Goal: Task Accomplishment & Management: Use online tool/utility

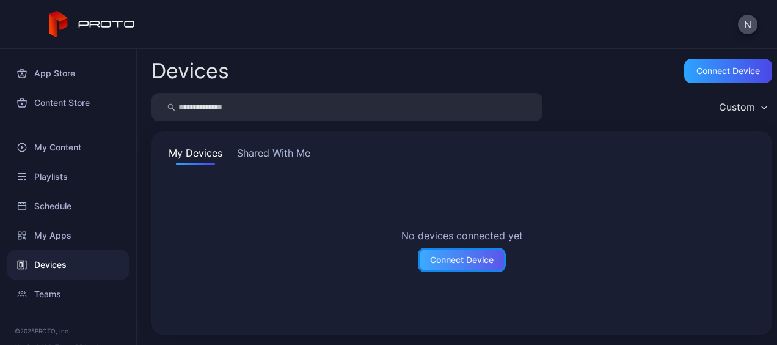
click at [456, 259] on div "Connect Device" at bounding box center [462, 260] width 64 height 10
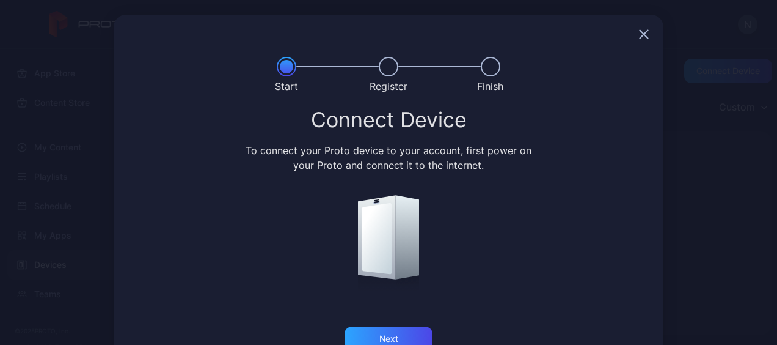
click at [383, 323] on div "Connect Device To connect your Proto device to your account, first power on you…" at bounding box center [389, 217] width 550 height 217
click at [381, 334] on div "Next" at bounding box center [388, 339] width 19 height 10
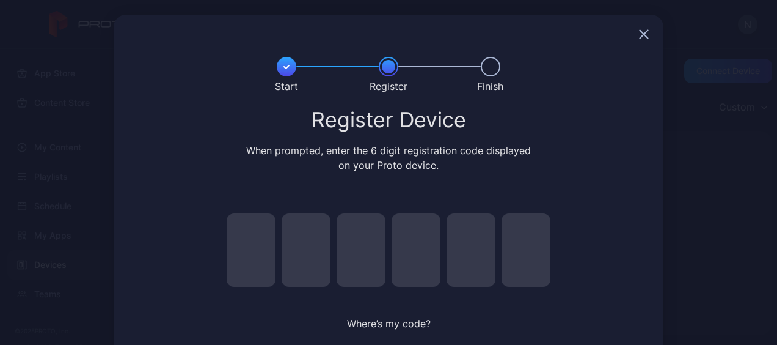
click at [245, 239] on input "pin code 1 of 6" at bounding box center [251, 249] width 49 height 73
type input "*"
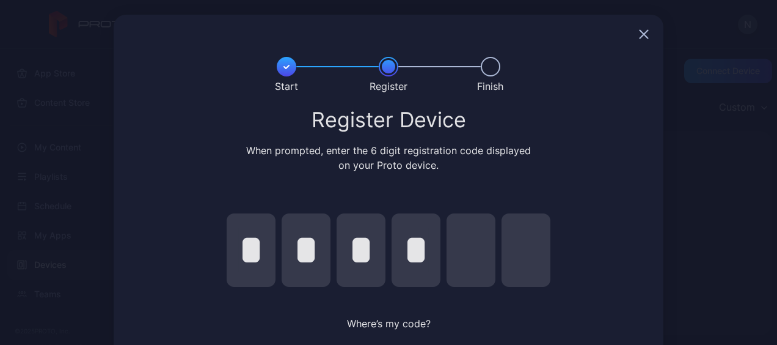
type input "*"
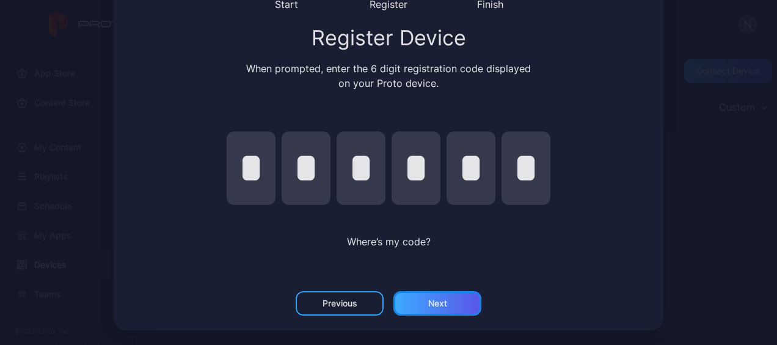
click at [424, 296] on div "Next" at bounding box center [437, 303] width 88 height 24
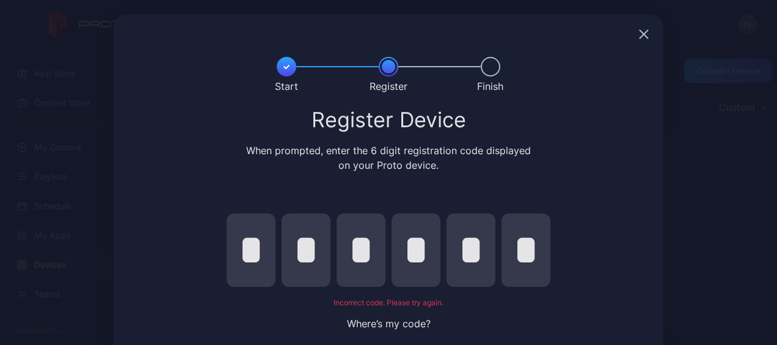
click at [640, 33] on icon "button" at bounding box center [644, 35] width 8 height 8
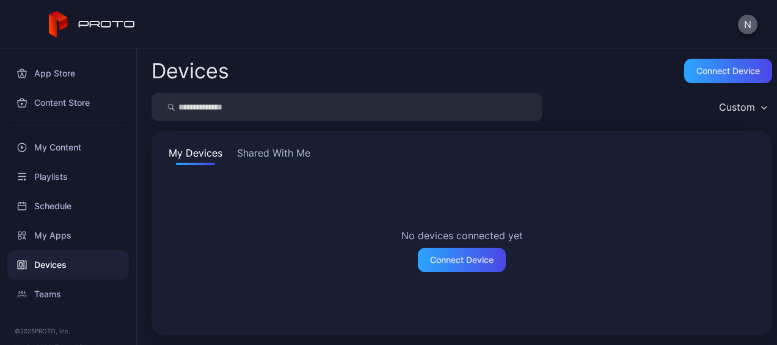
click at [749, 24] on button "N" at bounding box center [748, 25] width 20 height 20
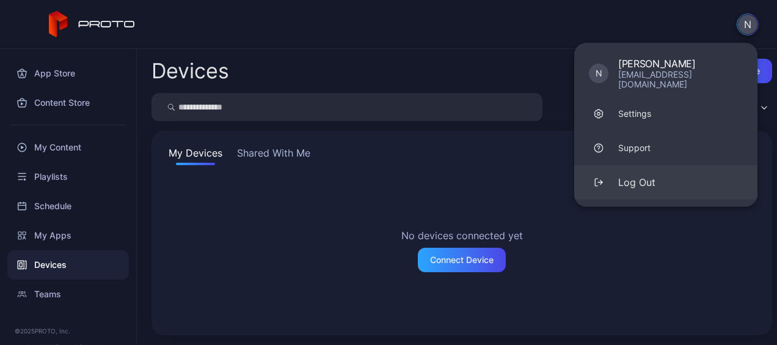
click at [644, 165] on button "Log Out" at bounding box center [665, 182] width 183 height 34
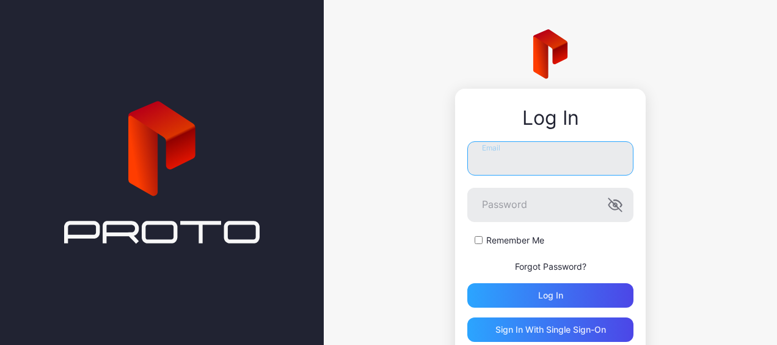
type input "**********"
